Goal: Task Accomplishment & Management: Manage account settings

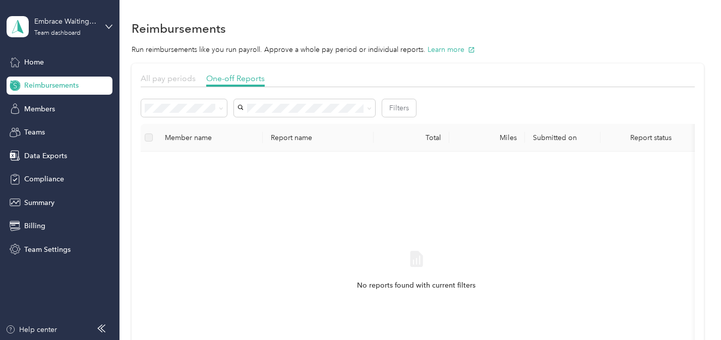
click at [167, 78] on span "All pay periods" at bounding box center [168, 79] width 55 height 10
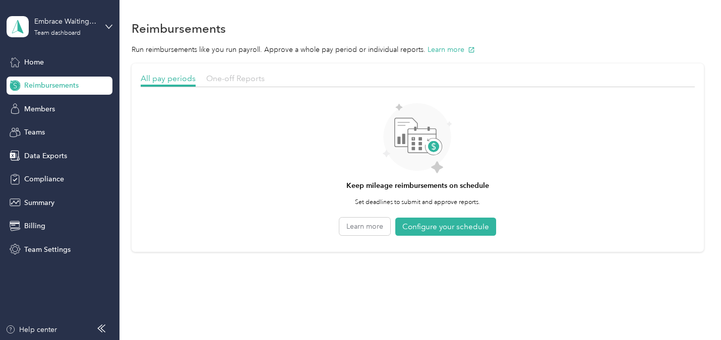
click at [230, 75] on span "One-off Reports" at bounding box center [235, 79] width 59 height 10
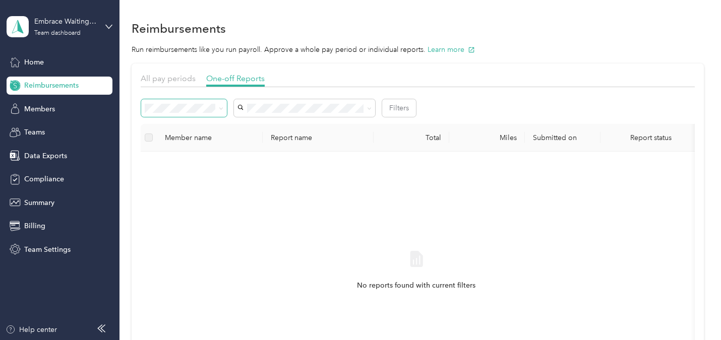
click at [218, 107] on span at bounding box center [219, 108] width 8 height 11
click at [221, 108] on icon at bounding box center [221, 108] width 5 height 5
click at [188, 132] on ol "All Needs approval Needs payment Approved Rejected Paid" at bounding box center [184, 171] width 86 height 106
click at [405, 103] on button "Filters" at bounding box center [399, 108] width 34 height 18
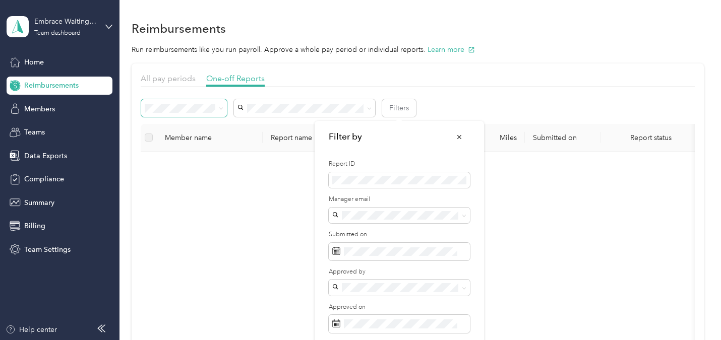
click at [103, 26] on div "Embrace Waiting Children, Inc. Team dashboard" at bounding box center [60, 26] width 106 height 35
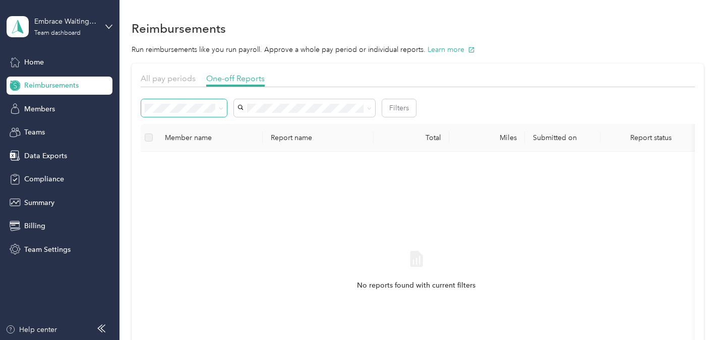
click at [68, 104] on div "Personal dashboard" at bounding box center [48, 101] width 64 height 11
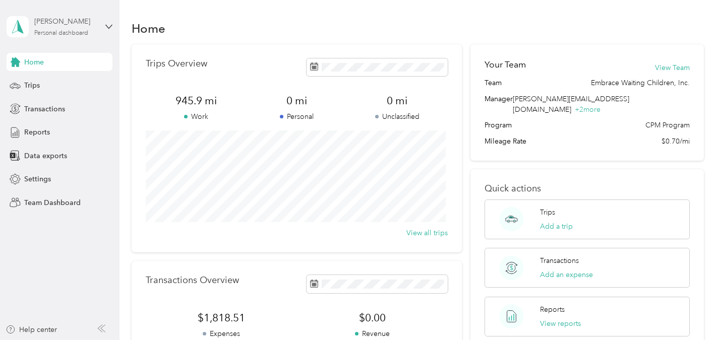
click at [76, 25] on div "Amber Fulton" at bounding box center [65, 21] width 63 height 11
click at [55, 76] on div "Team dashboard" at bounding box center [113, 77] width 198 height 18
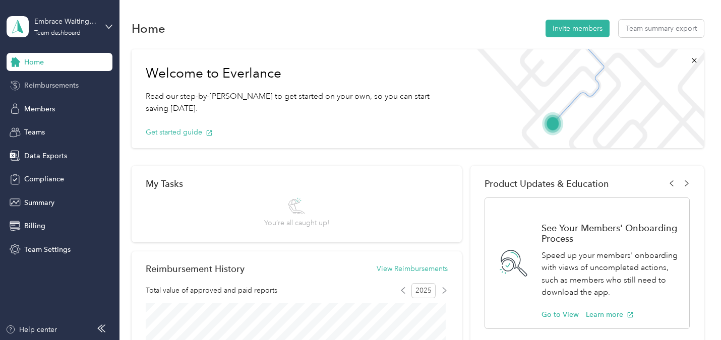
click at [55, 86] on span "Reimbursements" at bounding box center [51, 85] width 54 height 11
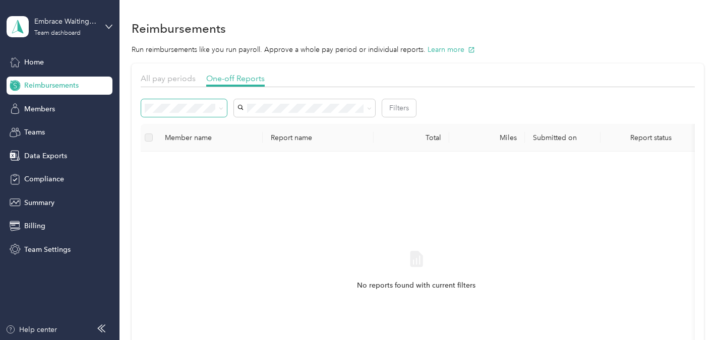
click at [220, 103] on span at bounding box center [219, 108] width 8 height 11
click at [171, 127] on li "All" at bounding box center [184, 121] width 86 height 18
